Goal: Information Seeking & Learning: Learn about a topic

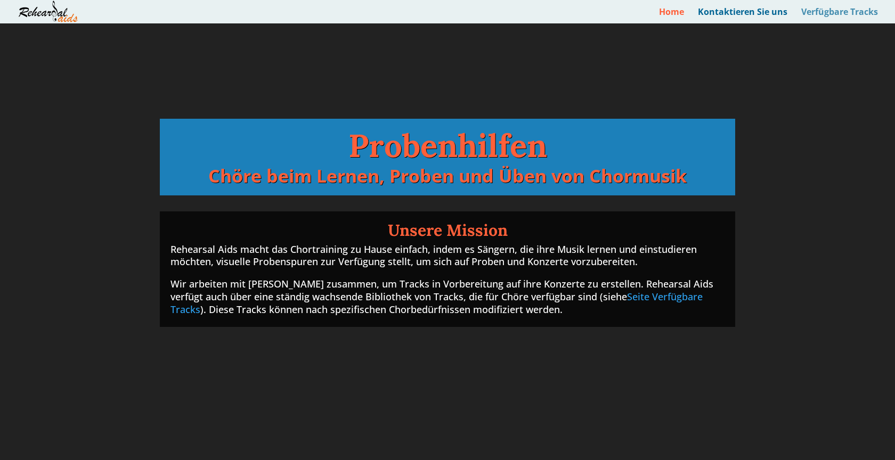
click at [826, 8] on link "Verfügbare Tracks" at bounding box center [839, 15] width 77 height 15
click at [479, 152] on h1 "Probenhilfen" at bounding box center [447, 147] width 554 height 37
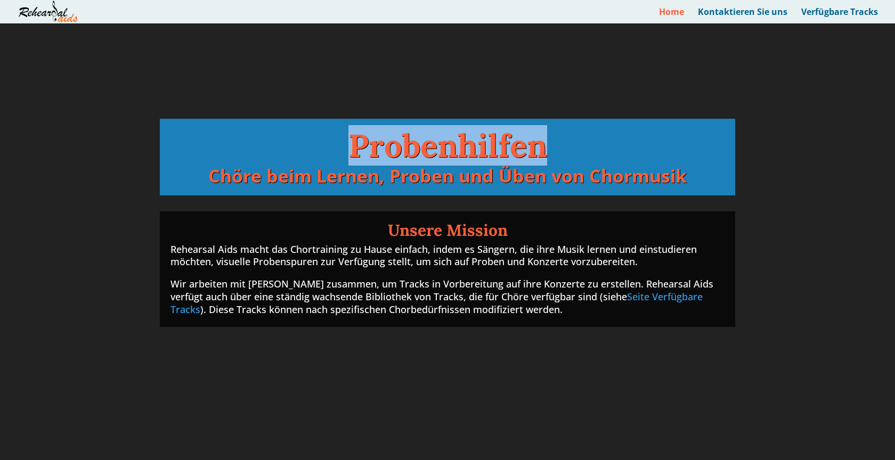
click at [479, 152] on h1 "Probenhilfen" at bounding box center [447, 147] width 554 height 37
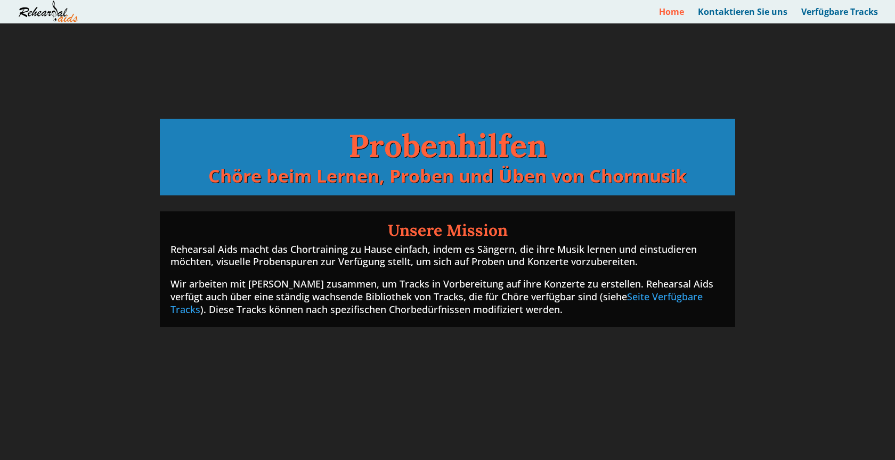
click at [613, 161] on h1 "Probenhilfen" at bounding box center [447, 147] width 554 height 37
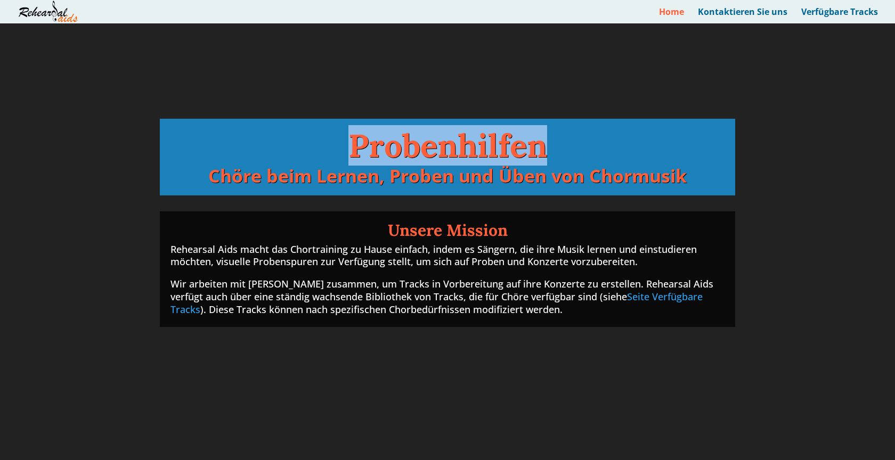
click at [613, 160] on h1 "Probenhilfen" at bounding box center [447, 147] width 554 height 37
click at [481, 157] on h1 "Probenhilfen" at bounding box center [447, 147] width 554 height 37
click at [481, 156] on h1 "Probenhilfen" at bounding box center [447, 147] width 554 height 37
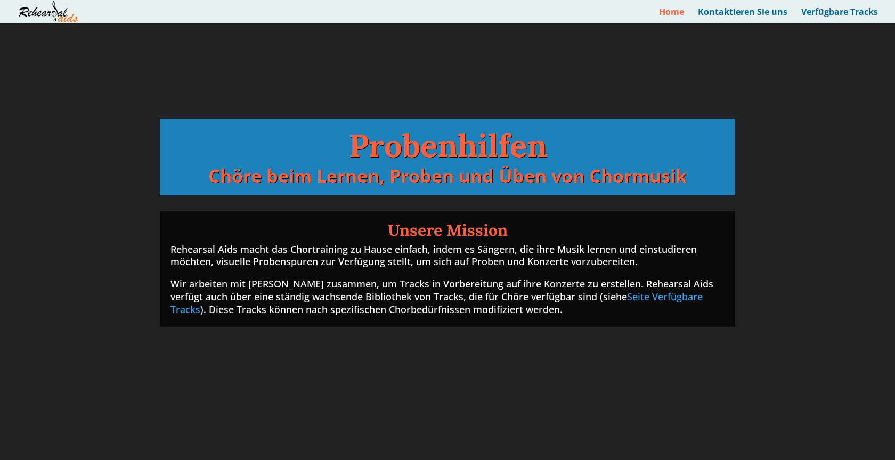
click at [825, 206] on div "Video-Player 00:31 00:00 00:44 Use Up/Down Arrow keys to increase or decrease v…" at bounding box center [447, 241] width 895 height 437
click at [824, 204] on div "Video-Player 00:32 00:00 00:44 Use Up/Down Arrow keys to increase or decrease v…" at bounding box center [447, 241] width 895 height 437
click at [814, 205] on div "Video-Player 00:32 00:00 00:44 Use Up/Down Arrow keys to increase or decrease v…" at bounding box center [447, 241] width 895 height 437
click at [643, 148] on h1 "Probenhilfen" at bounding box center [447, 147] width 554 height 37
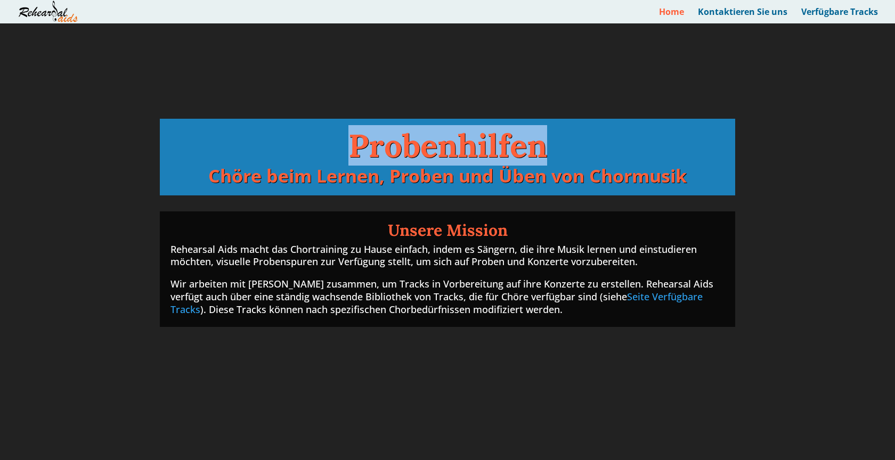
click at [643, 148] on h1 "Probenhilfen" at bounding box center [447, 147] width 554 height 37
click at [619, 292] on link "Seite Verfügbare Tracks" at bounding box center [436, 303] width 532 height 26
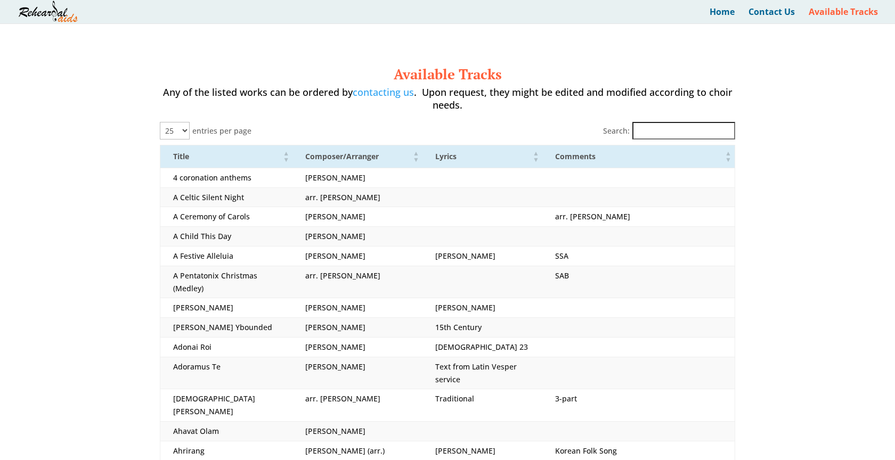
select select "25"
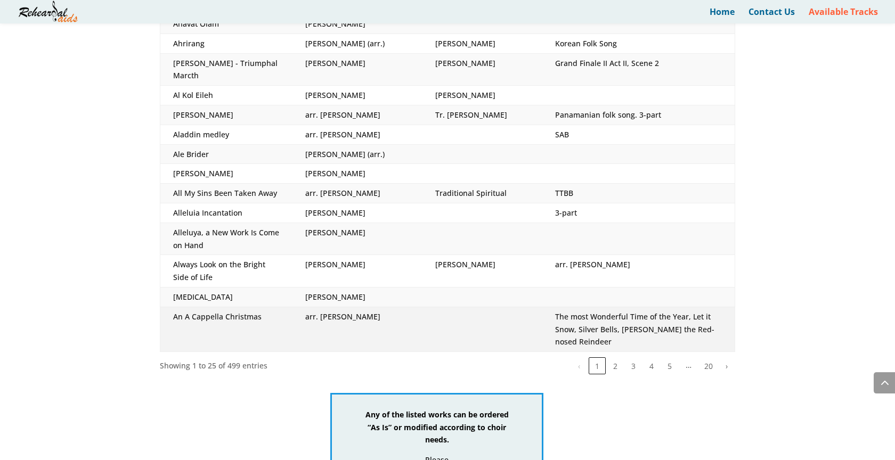
scroll to position [441, 0]
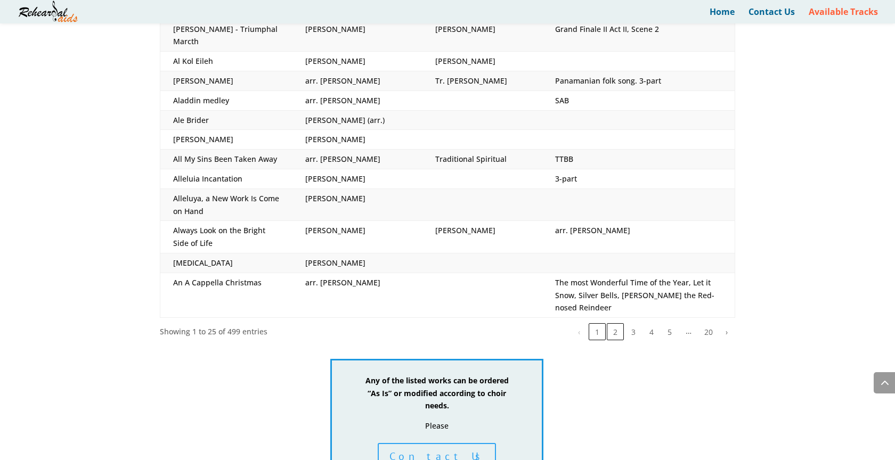
click at [618, 323] on button "2" at bounding box center [615, 331] width 17 height 17
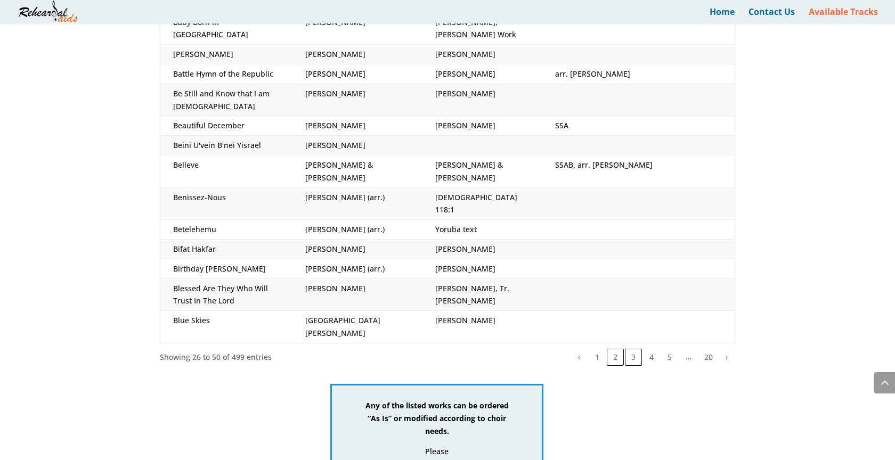
click at [633, 349] on button "3" at bounding box center [633, 357] width 17 height 17
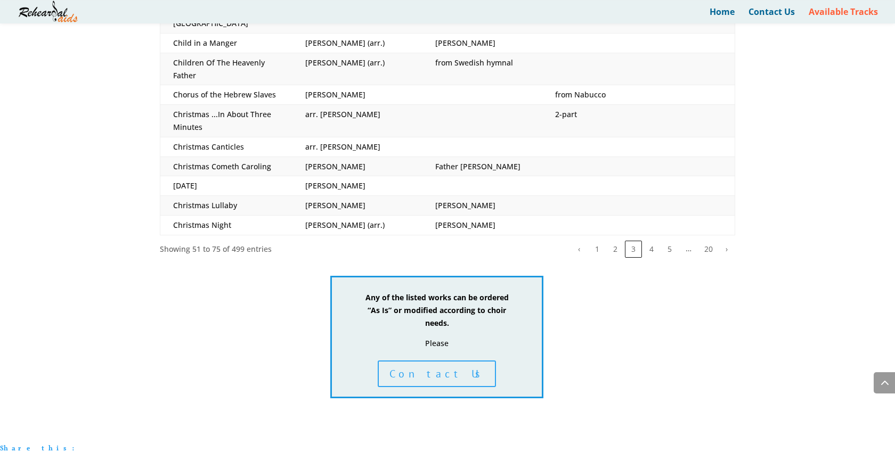
scroll to position [514, 0]
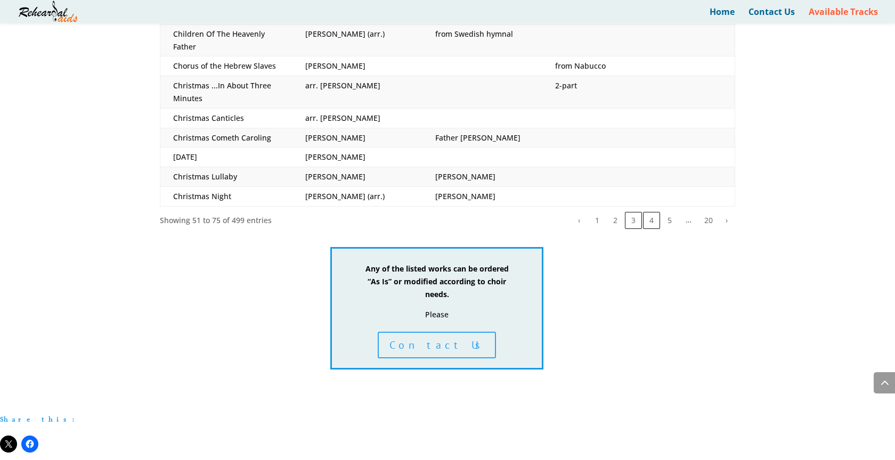
click at [652, 212] on button "4" at bounding box center [651, 220] width 17 height 17
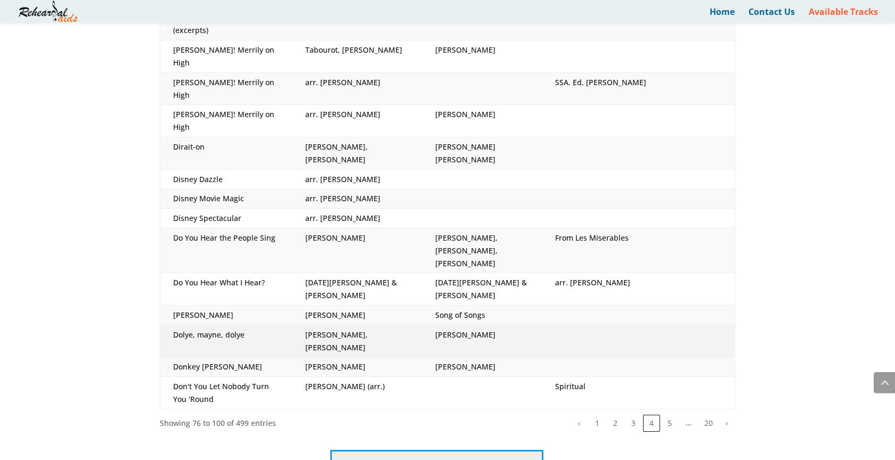
scroll to position [441, 0]
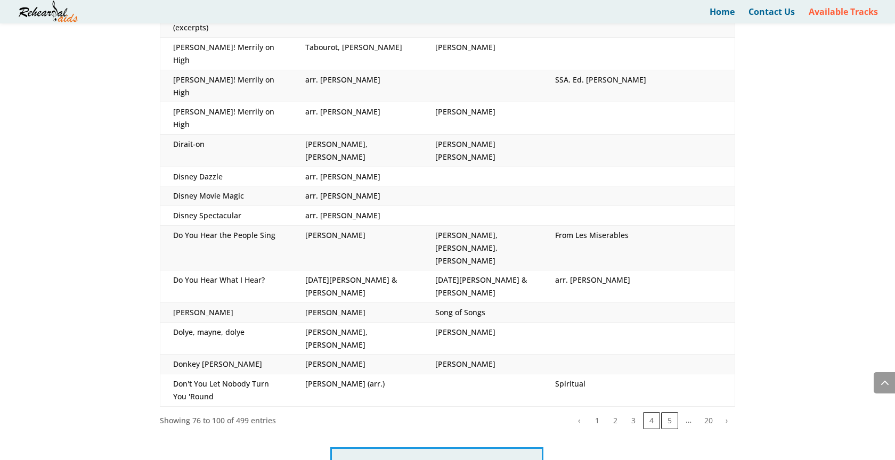
click at [672, 412] on button "5" at bounding box center [669, 420] width 17 height 17
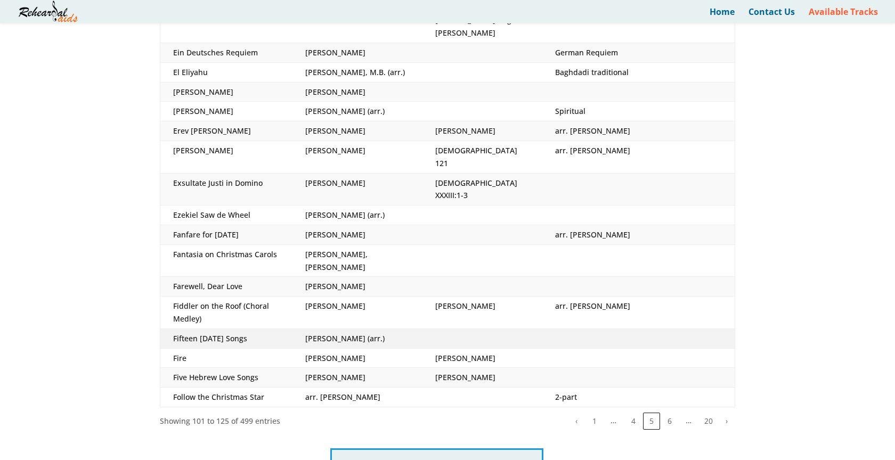
scroll to position [367, 0]
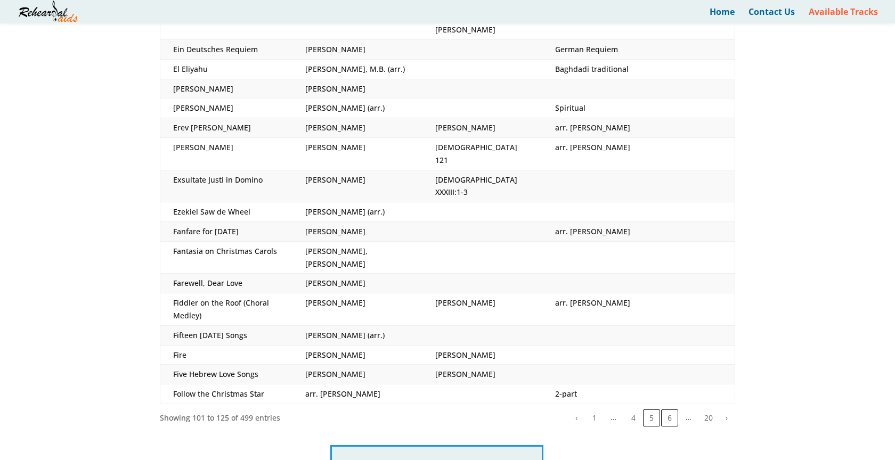
click at [672, 410] on button "6" at bounding box center [669, 418] width 17 height 17
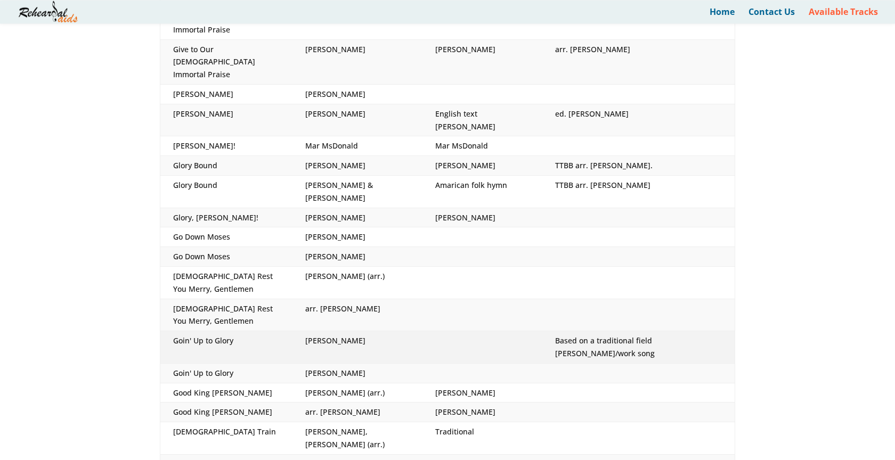
scroll to position [294, 0]
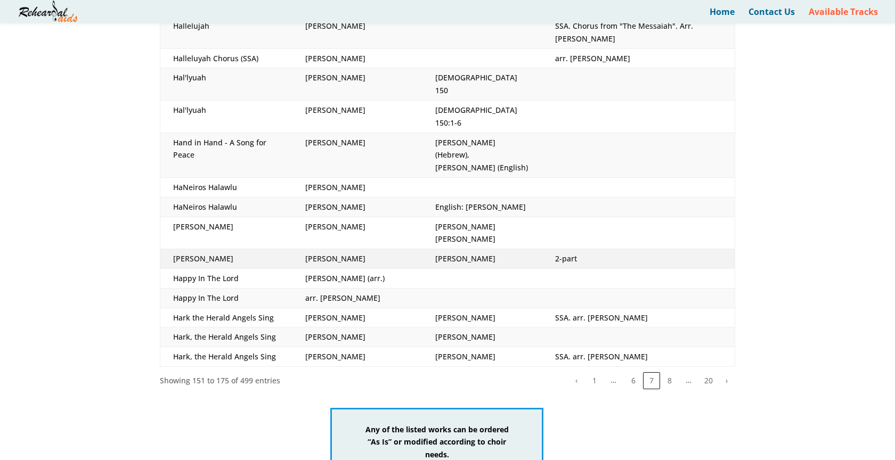
scroll to position [441, 0]
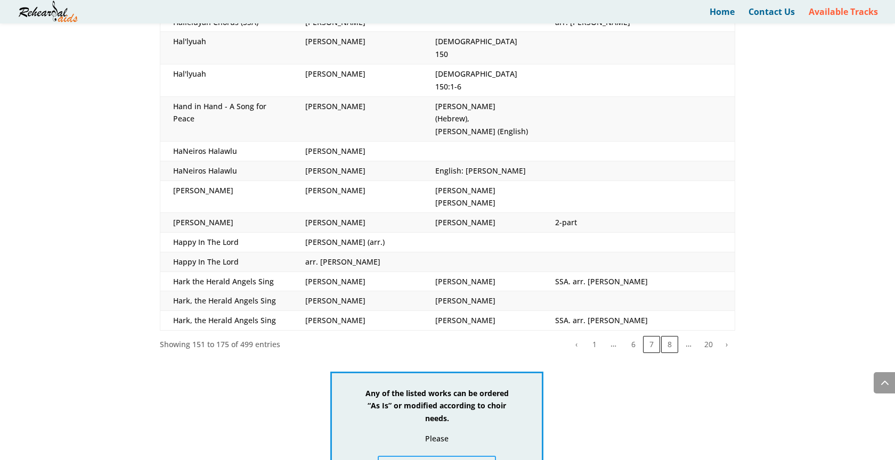
click at [670, 336] on button "8" at bounding box center [669, 344] width 17 height 17
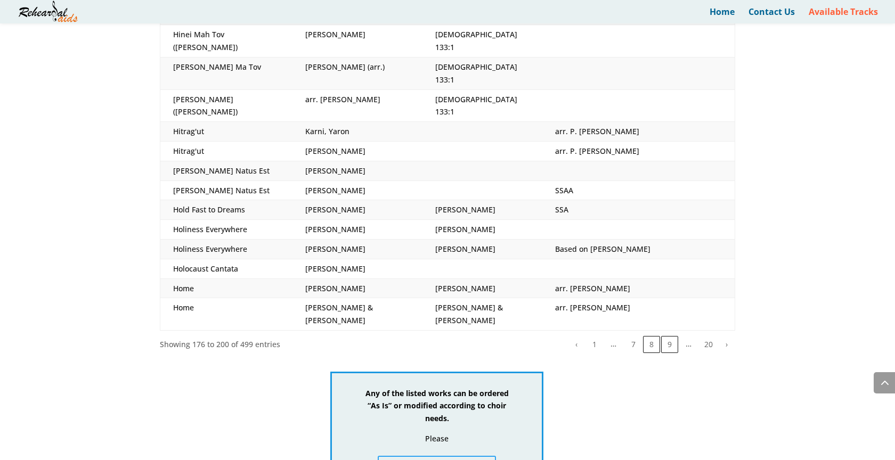
click at [668, 336] on button "9" at bounding box center [669, 344] width 17 height 17
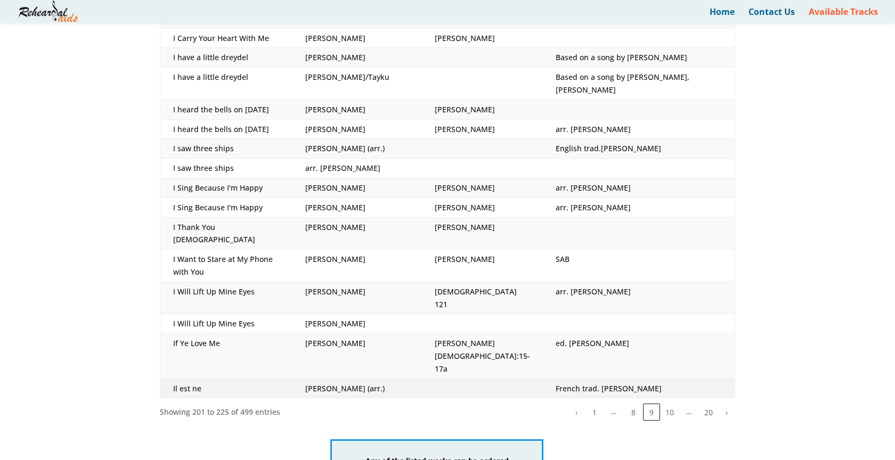
scroll to position [367, 0]
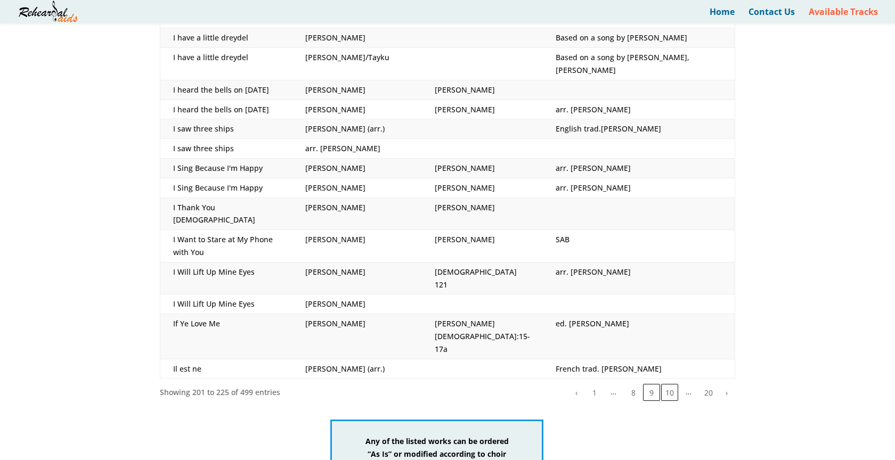
click at [669, 384] on button "10" at bounding box center [669, 392] width 17 height 17
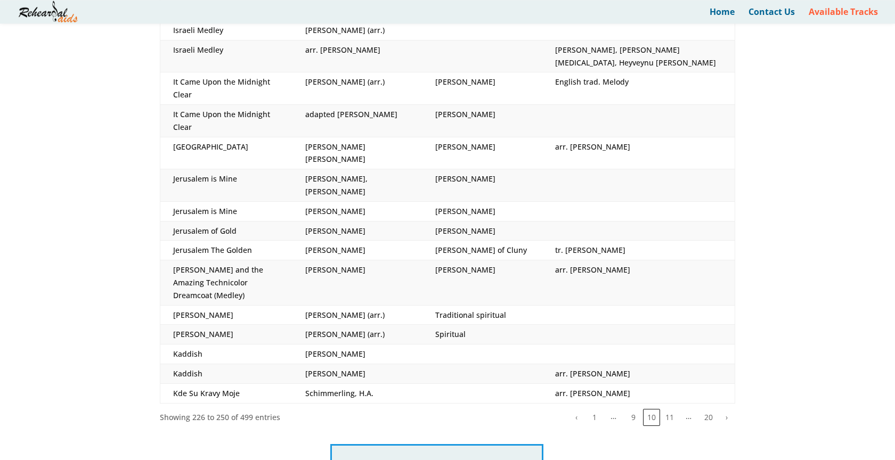
scroll to position [441, 0]
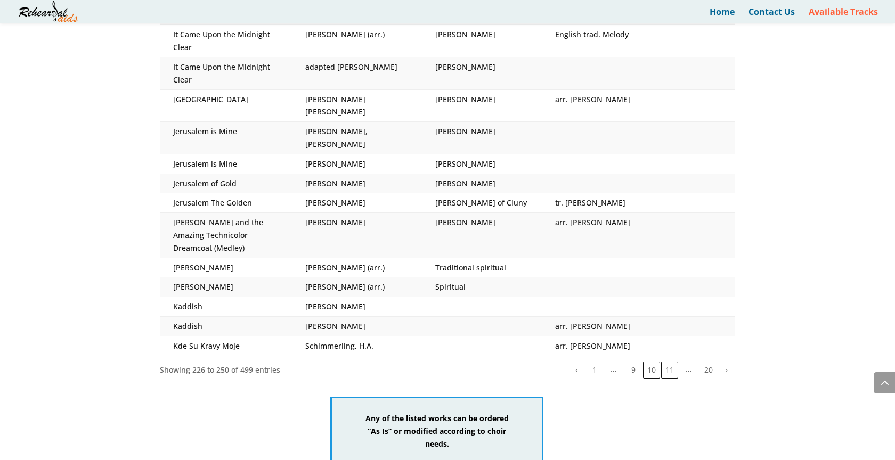
click at [667, 362] on button "11" at bounding box center [669, 370] width 17 height 17
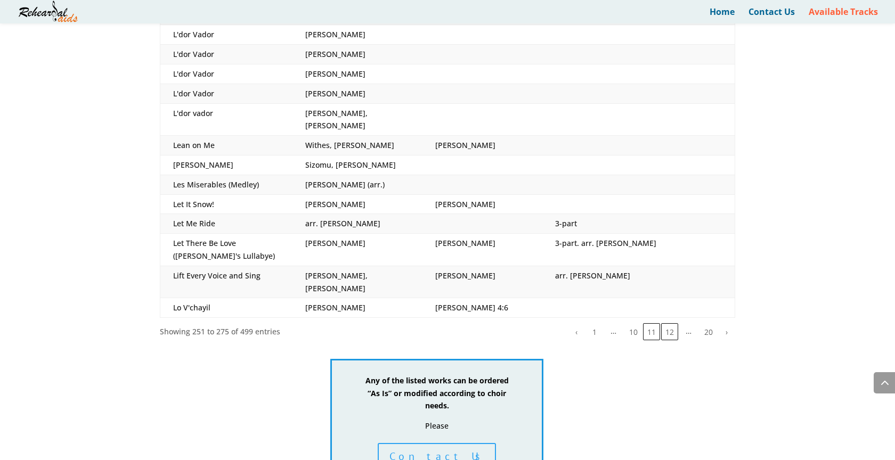
click at [671, 323] on button "12" at bounding box center [669, 331] width 17 height 17
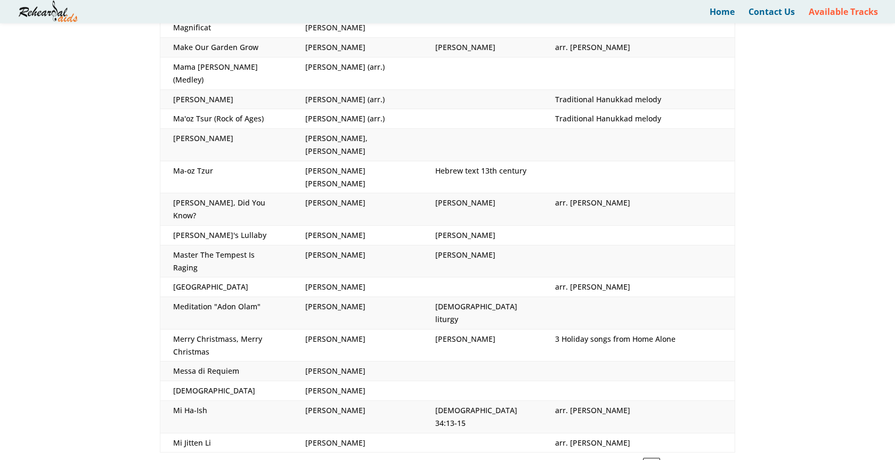
scroll to position [367, 0]
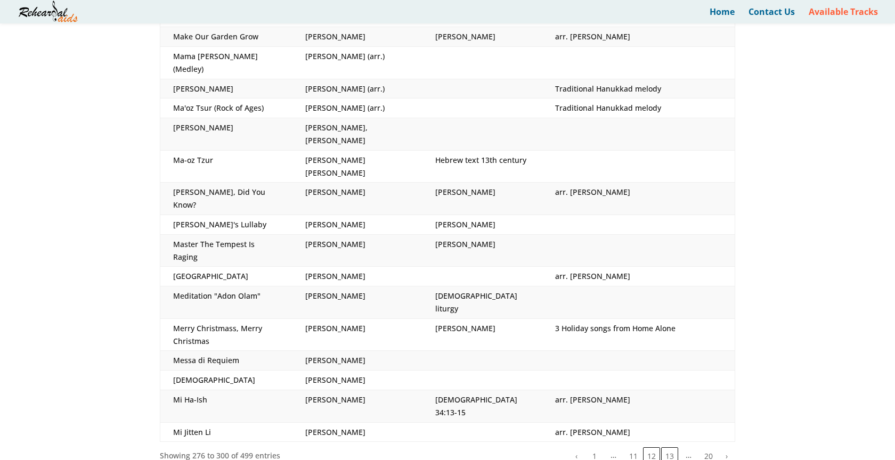
click at [672, 447] on button "13" at bounding box center [669, 455] width 17 height 17
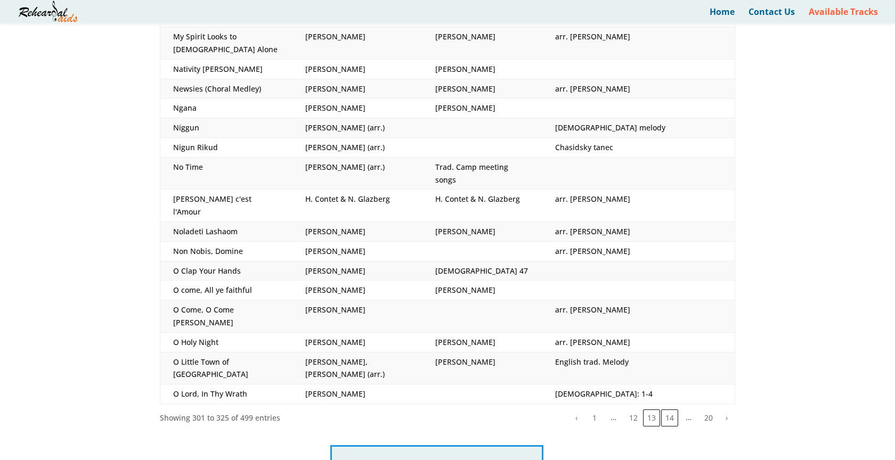
click at [671, 410] on button "14" at bounding box center [669, 418] width 17 height 17
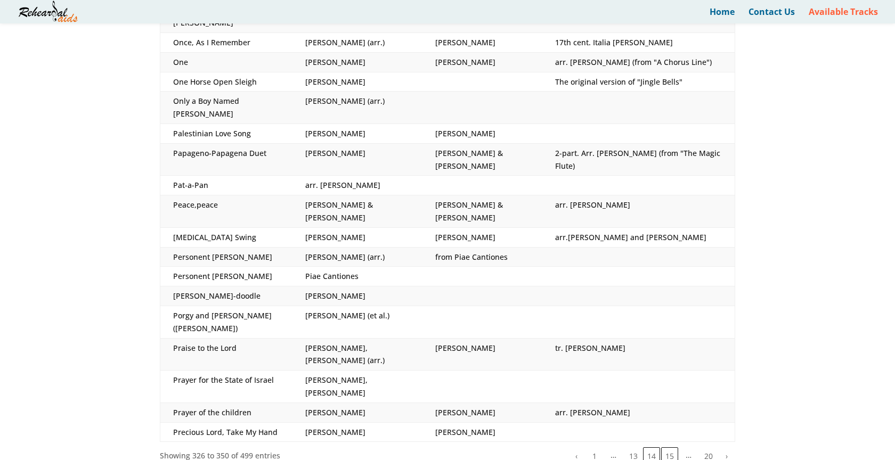
click at [670, 447] on button "15" at bounding box center [669, 455] width 17 height 17
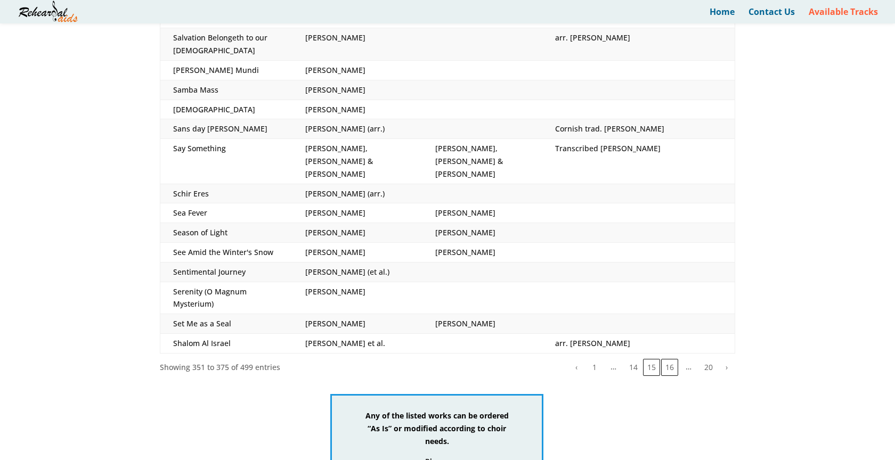
click at [669, 359] on button "16" at bounding box center [669, 367] width 17 height 17
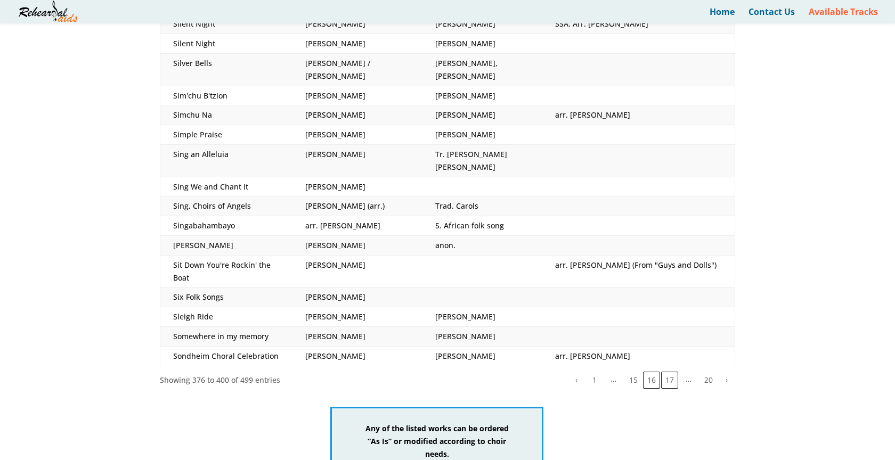
click at [668, 372] on button "17" at bounding box center [669, 380] width 17 height 17
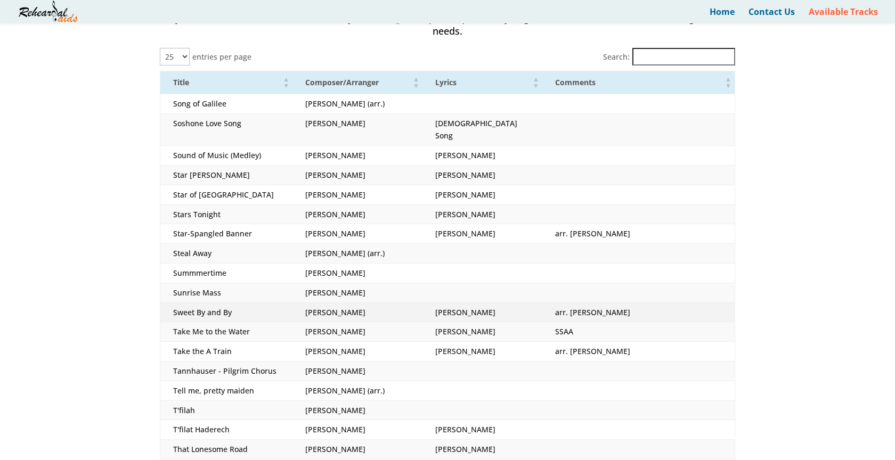
scroll to position [294, 0]
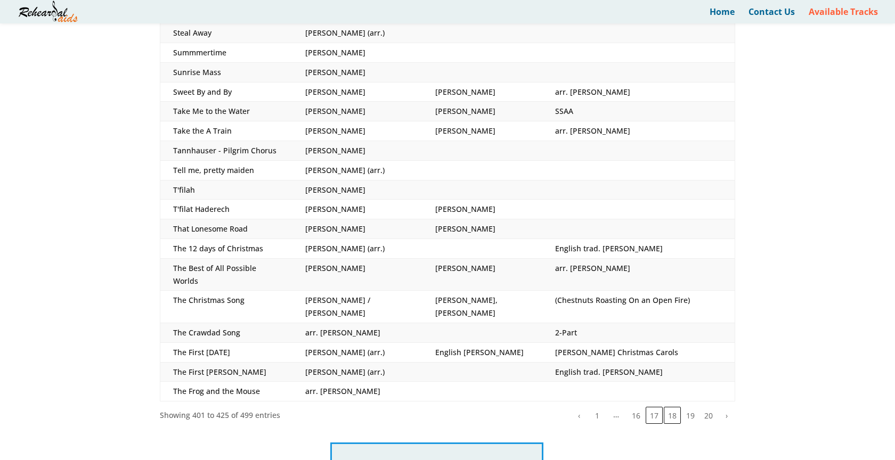
click at [674, 407] on button "18" at bounding box center [672, 415] width 17 height 17
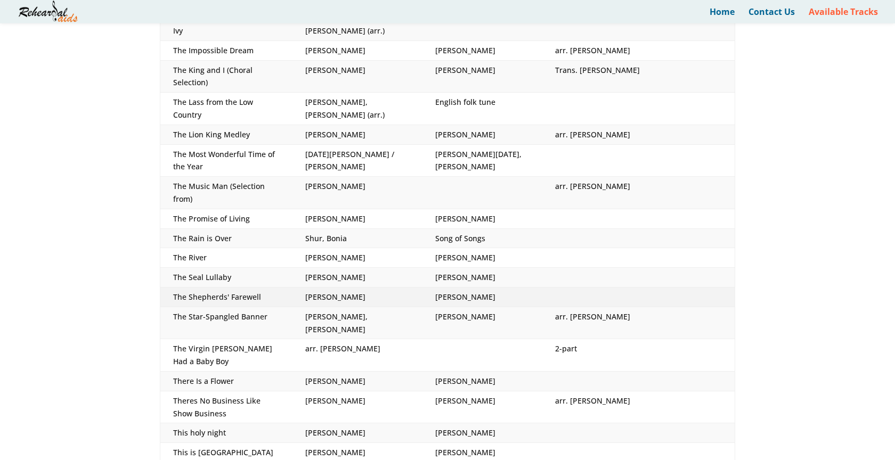
scroll to position [383, 0]
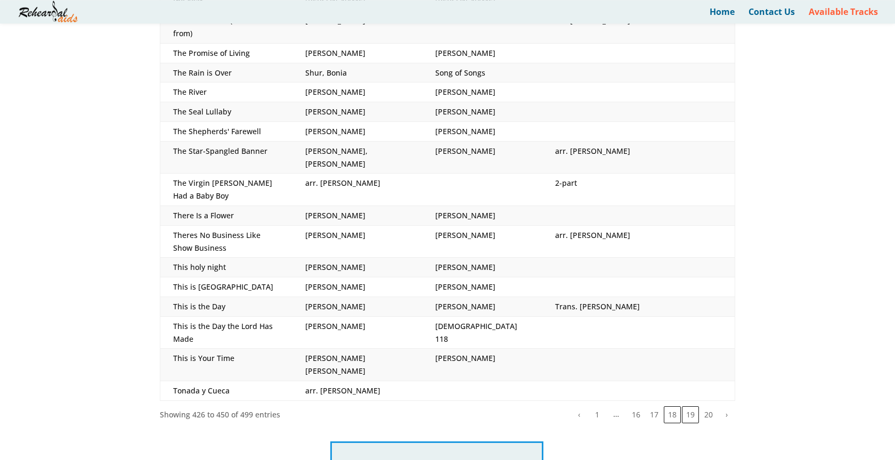
click at [694, 406] on button "19" at bounding box center [690, 414] width 17 height 17
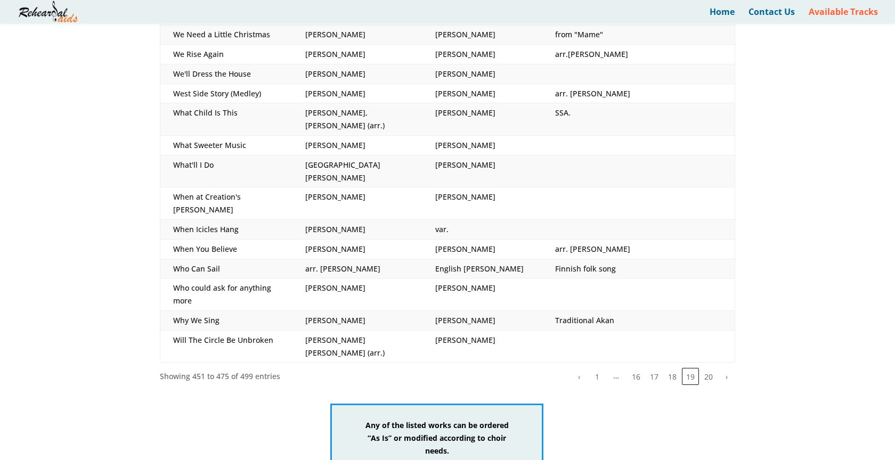
click at [708, 368] on button "20" at bounding box center [708, 376] width 17 height 17
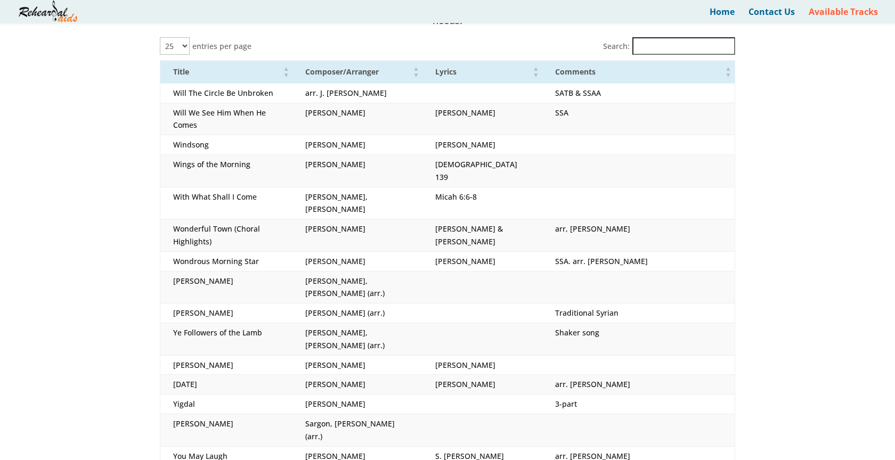
scroll to position [89, 0]
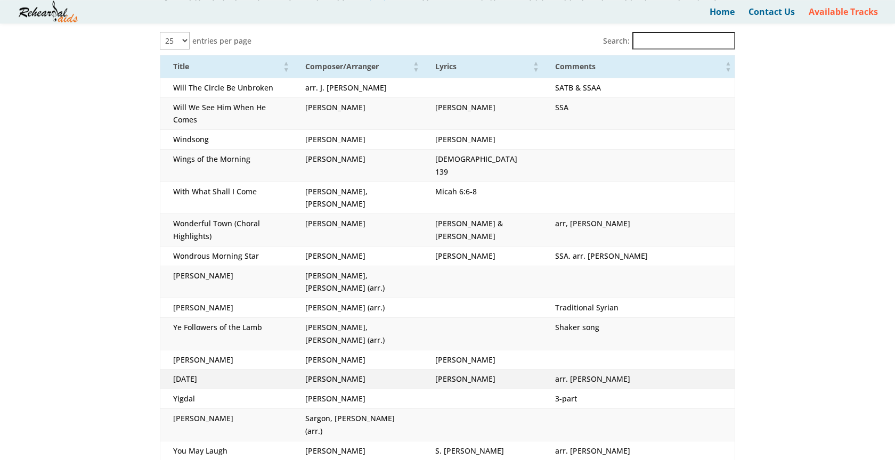
click at [289, 370] on td "Yesterday" at bounding box center [226, 380] width 133 height 20
click at [310, 370] on td "Lenon, John" at bounding box center [357, 380] width 130 height 20
click at [570, 370] on td "arr. Bob Chillcot" at bounding box center [638, 380] width 192 height 20
click at [194, 370] on td "Yesterday" at bounding box center [226, 380] width 133 height 20
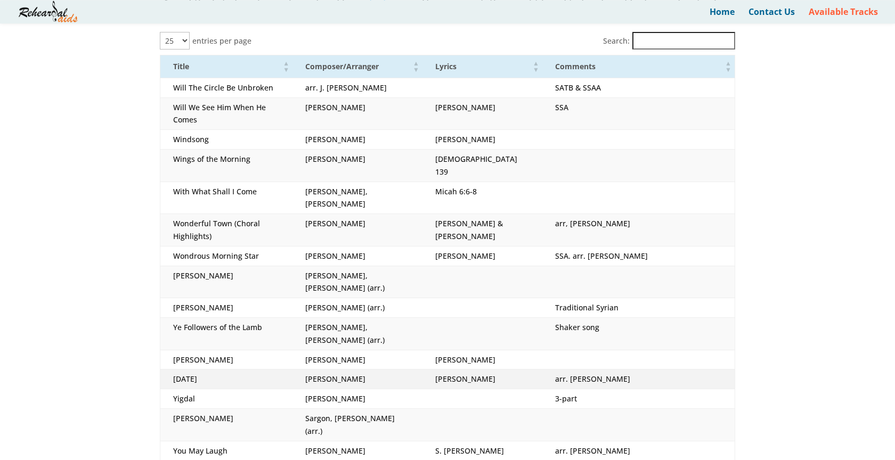
click at [194, 370] on td "Yesterday" at bounding box center [226, 380] width 133 height 20
click at [192, 370] on td "Yesterday" at bounding box center [226, 380] width 133 height 20
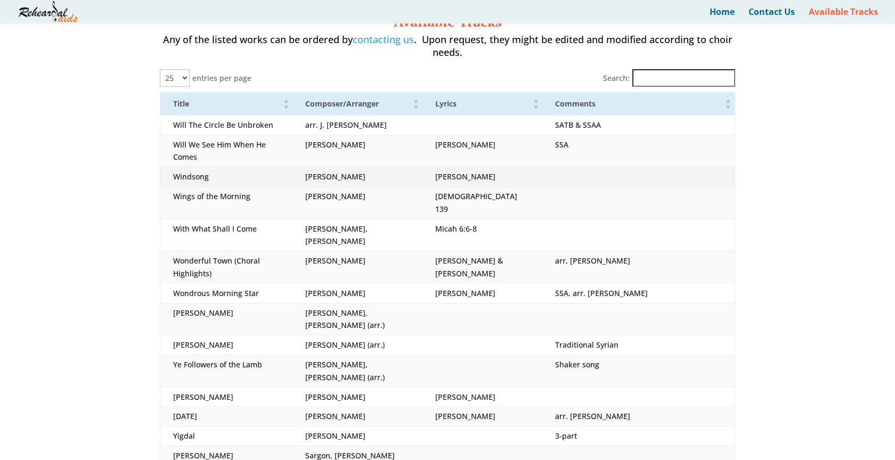
scroll to position [0, 0]
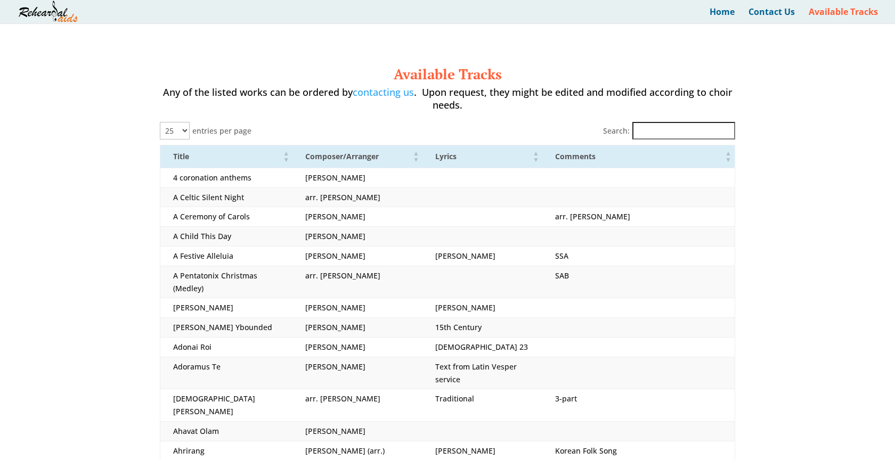
select select "25"
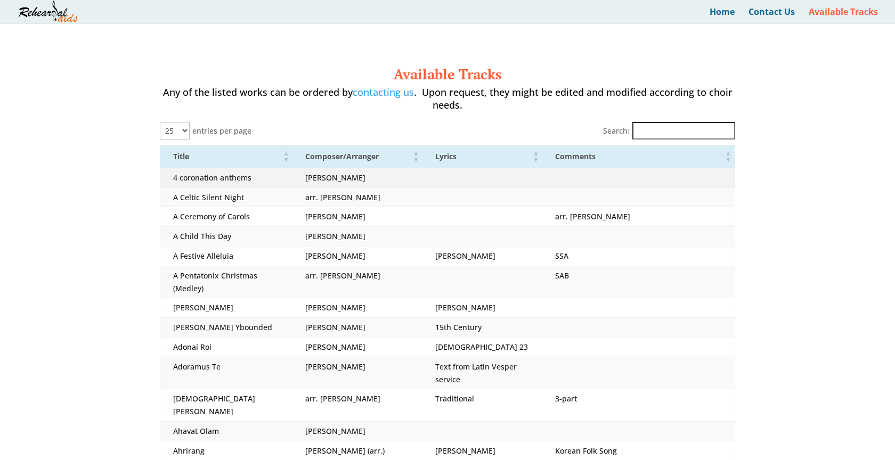
click at [306, 176] on td "[PERSON_NAME]" at bounding box center [357, 178] width 130 height 20
click at [328, 178] on td "[PERSON_NAME]" at bounding box center [357, 178] width 130 height 20
drag, startPoint x: 347, startPoint y: 176, endPoint x: 387, endPoint y: 178, distance: 40.5
click at [347, 176] on td "[PERSON_NAME]" at bounding box center [357, 178] width 130 height 20
click at [724, 176] on td at bounding box center [638, 178] width 192 height 20
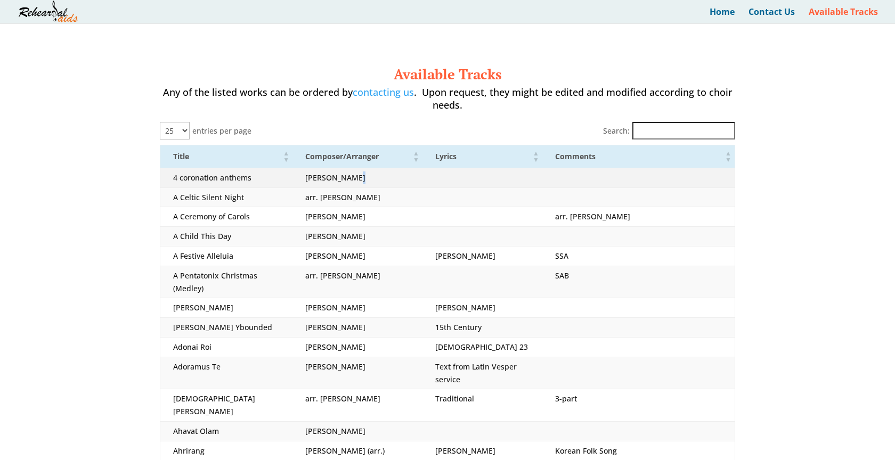
click at [724, 176] on td at bounding box center [638, 178] width 192 height 20
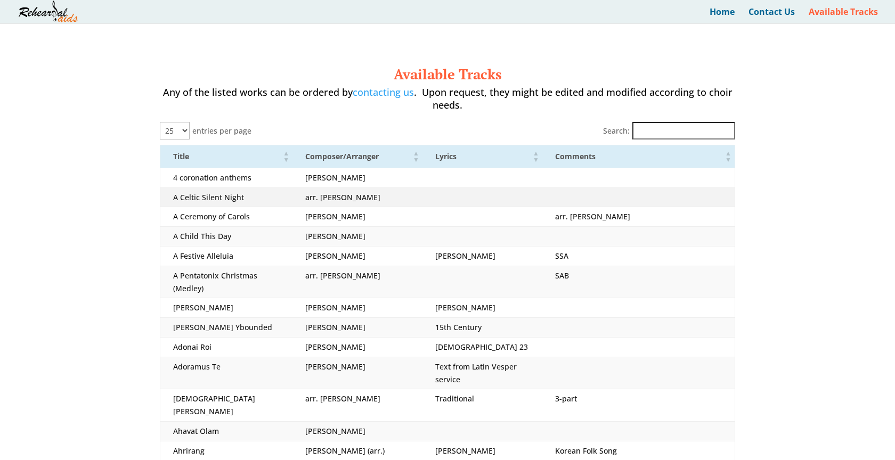
click at [428, 195] on td at bounding box center [482, 197] width 120 height 20
click at [260, 203] on td "A Celtic Silent Night" at bounding box center [226, 197] width 133 height 20
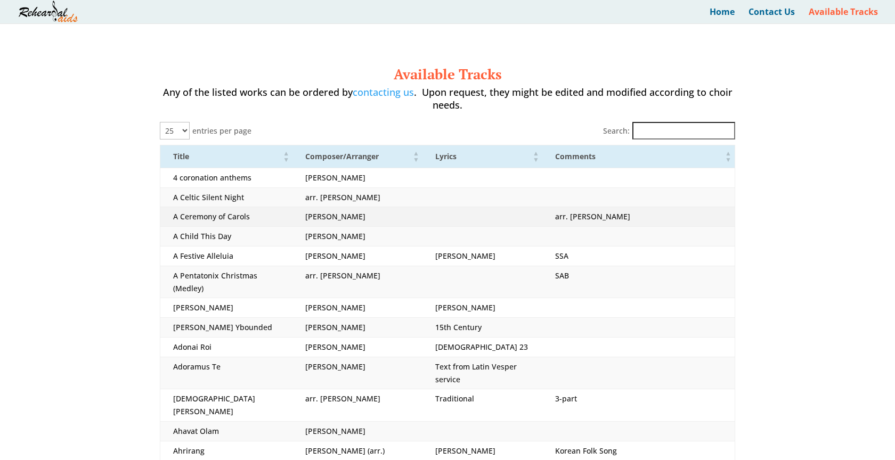
click at [262, 211] on td "A Ceremony of Carols" at bounding box center [226, 217] width 133 height 20
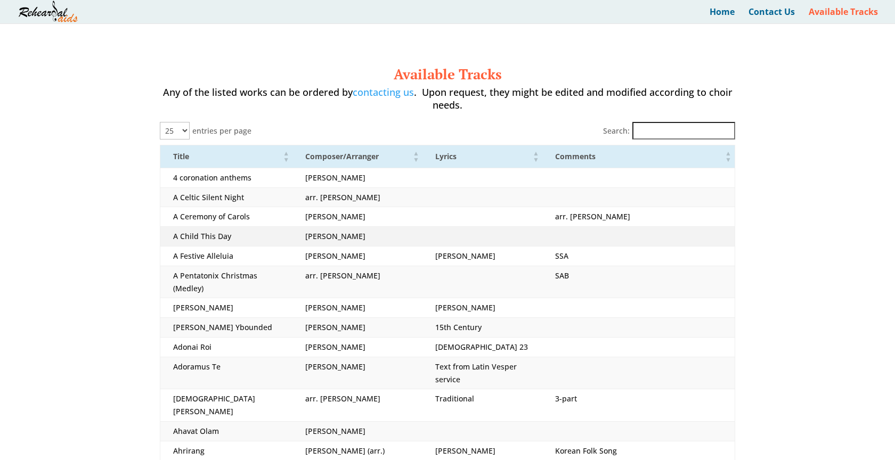
click at [264, 234] on td "A Child This Day" at bounding box center [226, 237] width 133 height 20
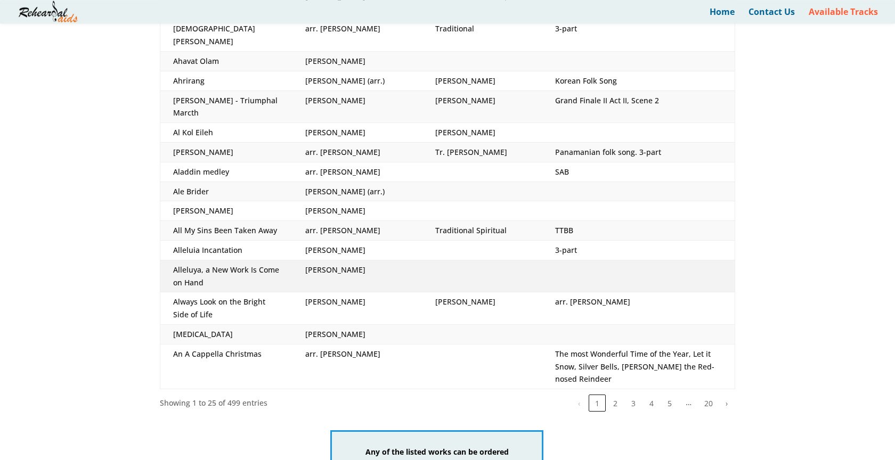
scroll to position [367, 0]
